Goal: Information Seeking & Learning: Find specific page/section

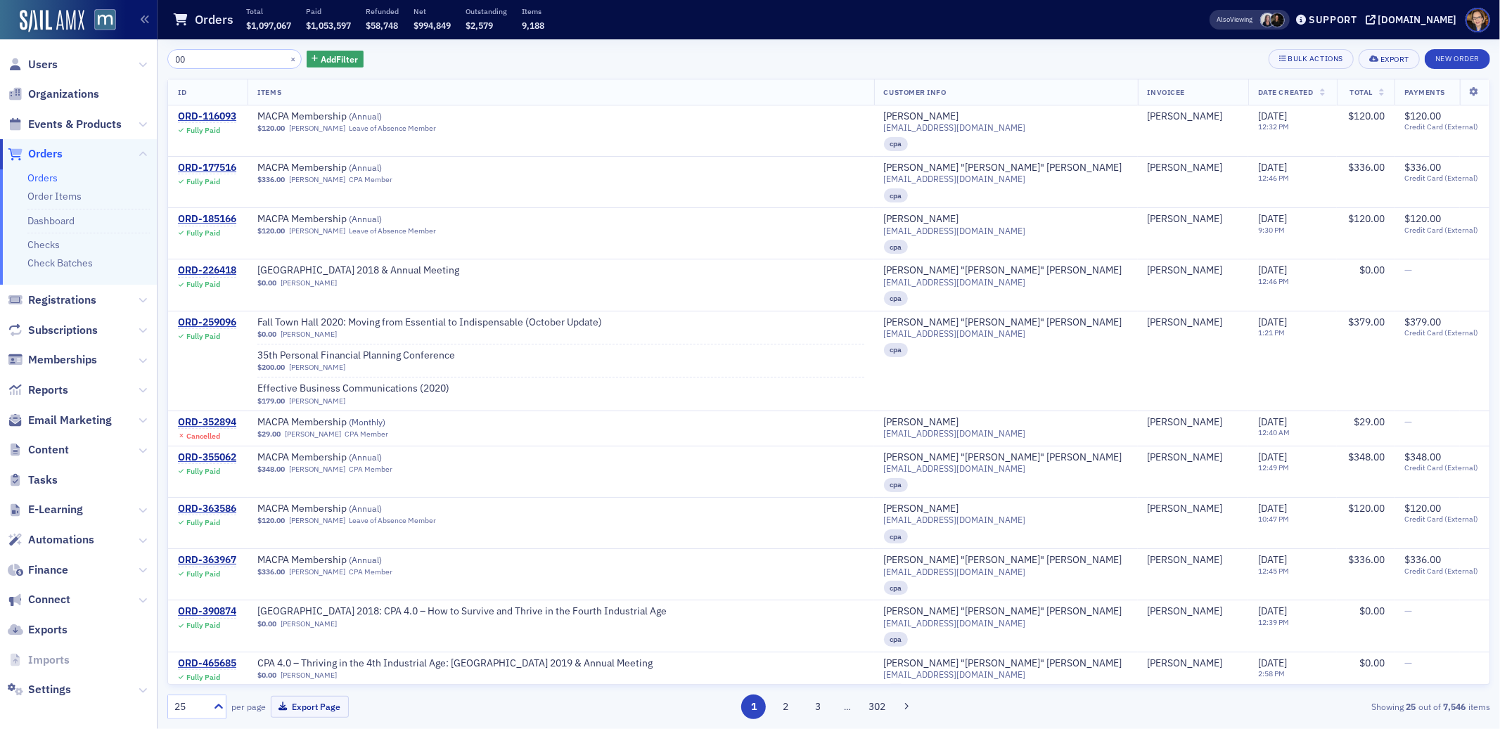
click at [39, 143] on span "Orders" at bounding box center [78, 154] width 157 height 30
click at [37, 154] on span "Orders" at bounding box center [45, 153] width 34 height 15
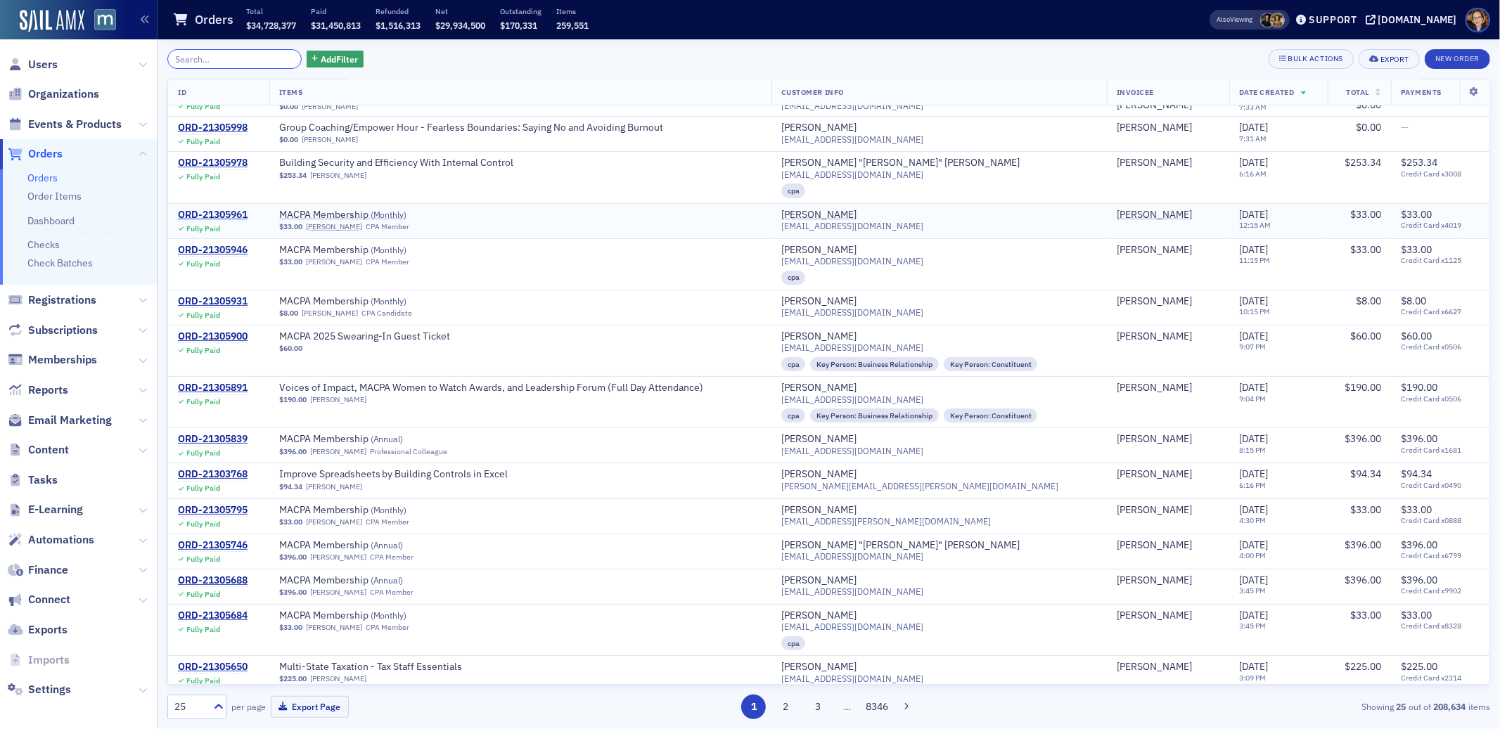
scroll to position [110, 0]
click at [48, 155] on span "Orders" at bounding box center [45, 153] width 34 height 15
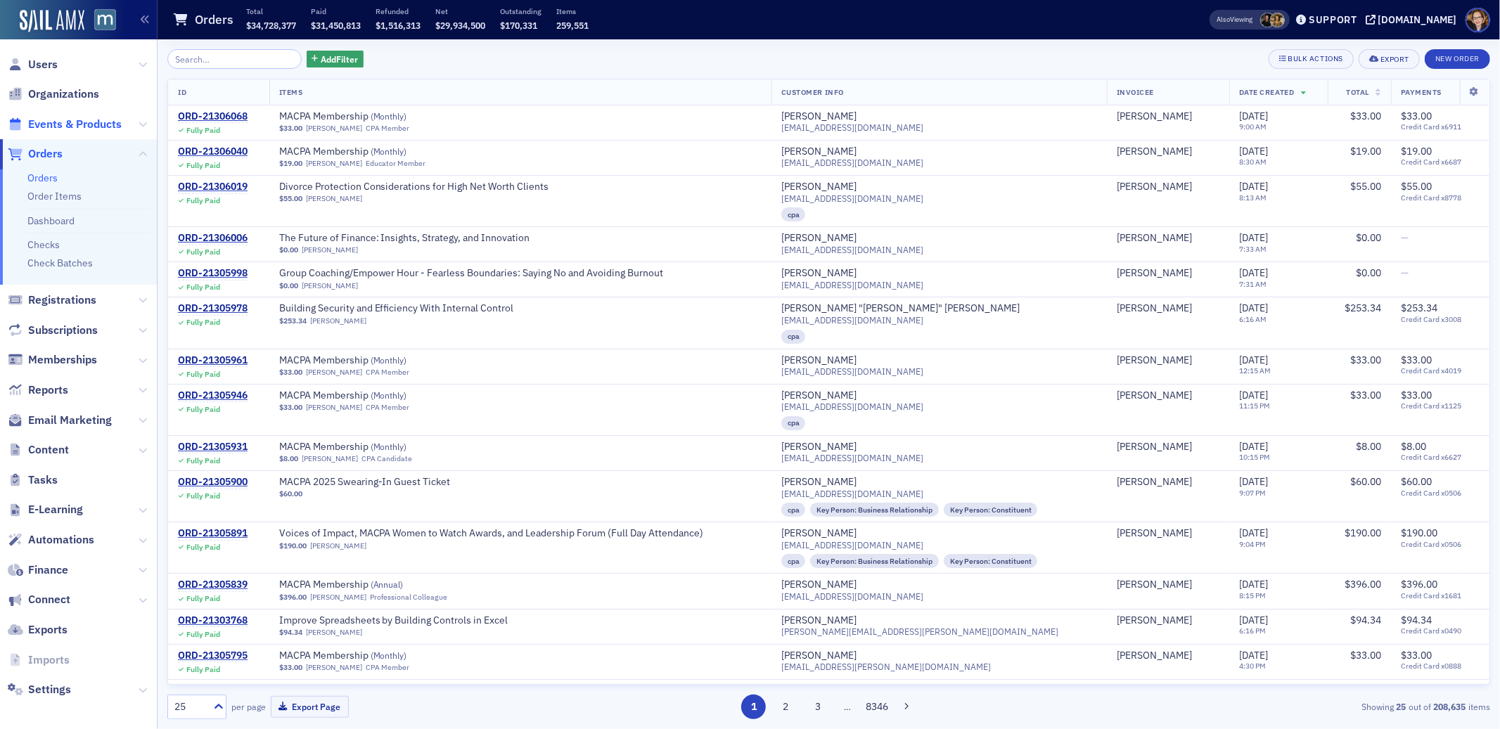
click at [82, 122] on span "Events & Products" at bounding box center [75, 124] width 94 height 15
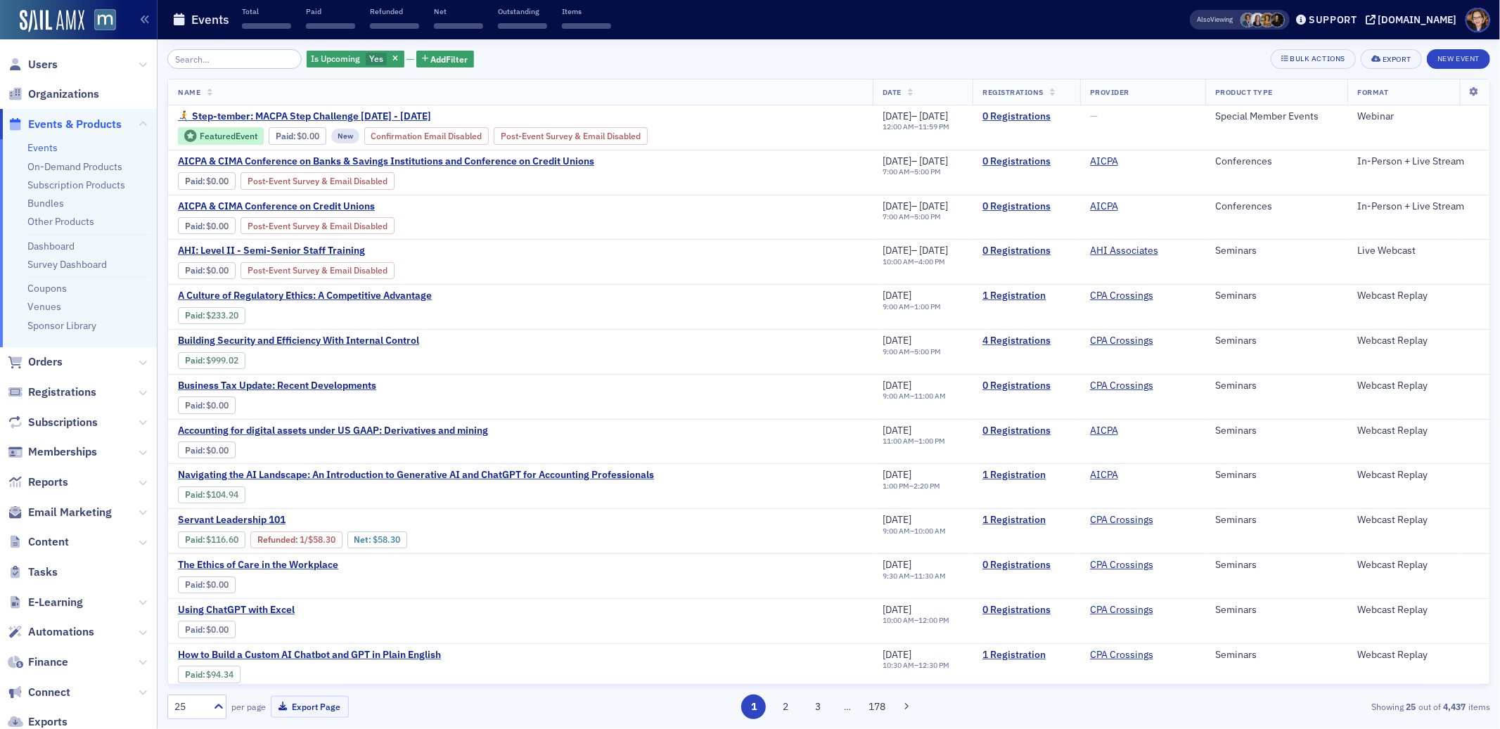
click at [214, 58] on input "search" at bounding box center [234, 59] width 134 height 20
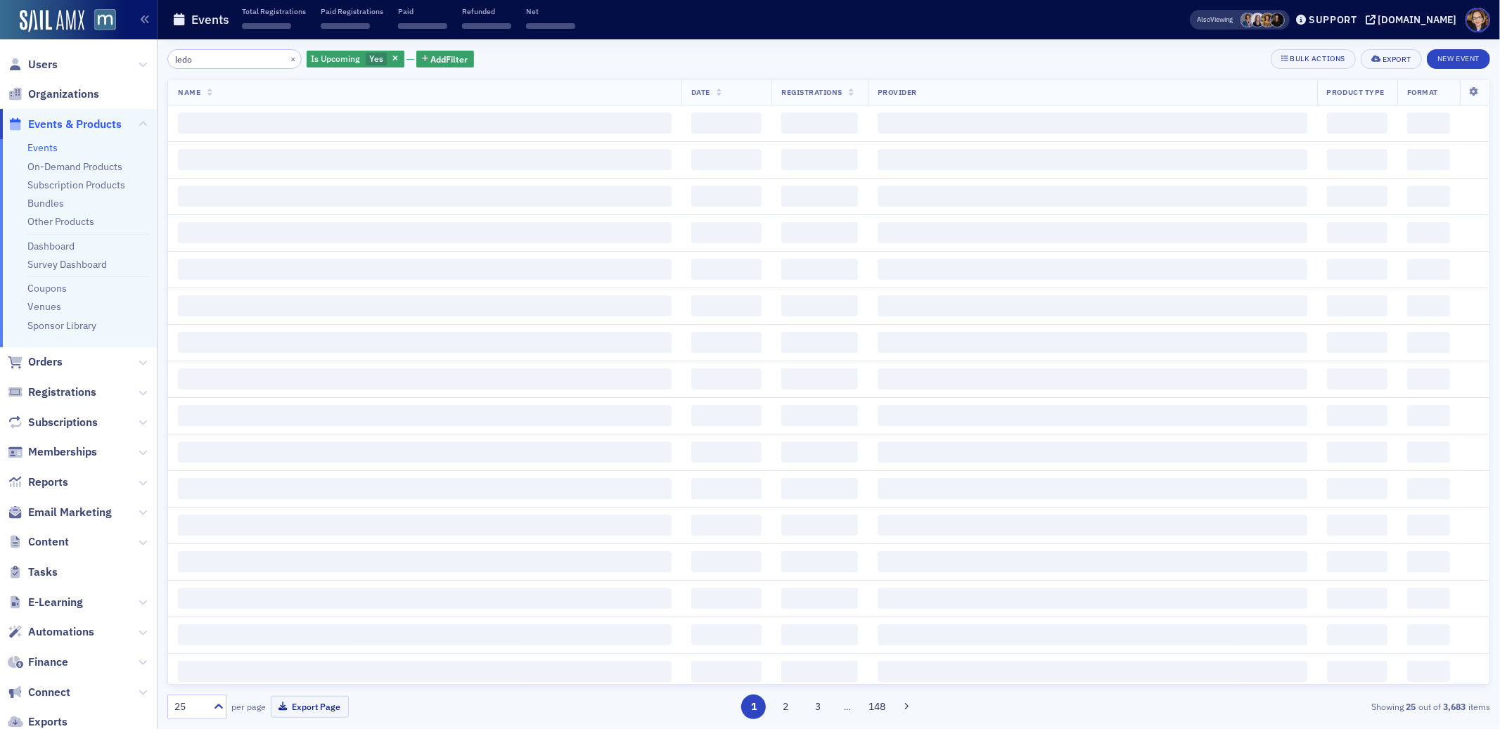
type input "ledo"
